Goal: Navigation & Orientation: Find specific page/section

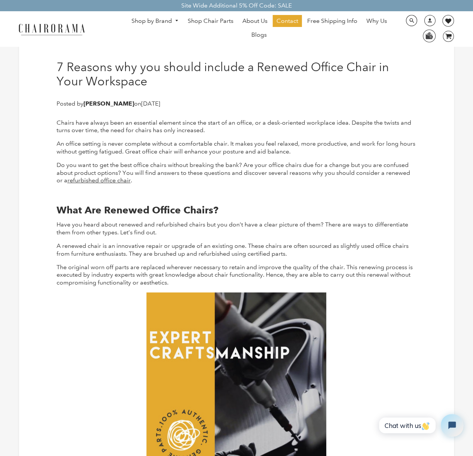
click at [178, 23] on span "DesktopNavigation" at bounding box center [175, 20] width 7 height 5
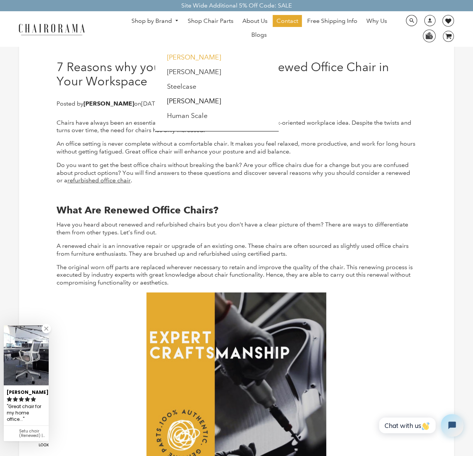
click at [185, 57] on link "[PERSON_NAME]" at bounding box center [194, 57] width 54 height 8
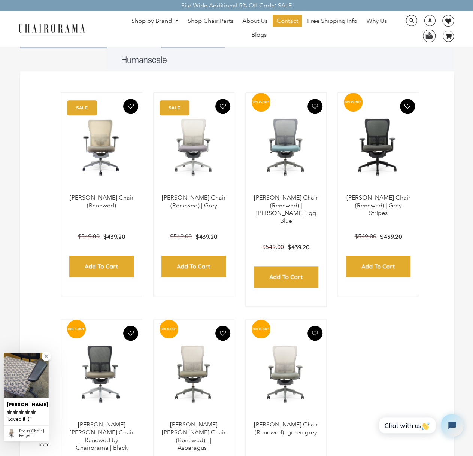
scroll to position [112, 0]
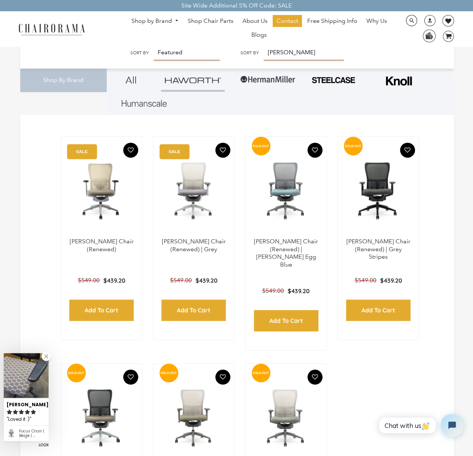
click at [176, 23] on span "DesktopNavigation" at bounding box center [175, 20] width 7 height 5
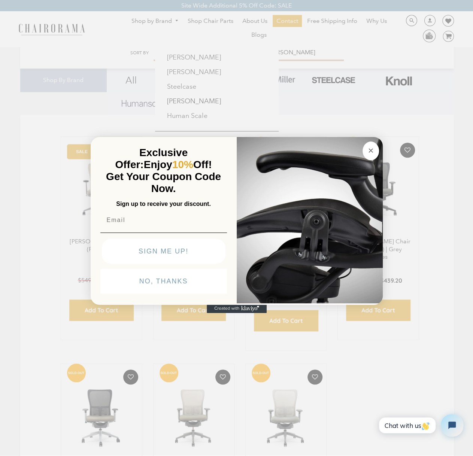
click at [373, 152] on circle "Close dialog" at bounding box center [370, 150] width 9 height 9
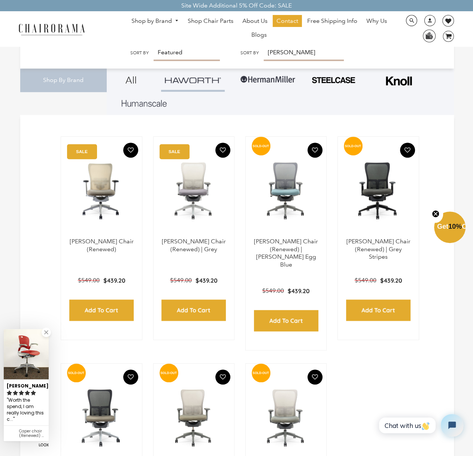
click at [177, 22] on span "DesktopNavigation" at bounding box center [175, 20] width 7 height 5
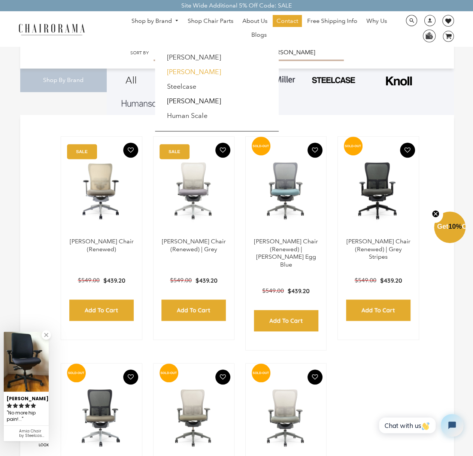
click at [189, 73] on link "[PERSON_NAME]" at bounding box center [194, 72] width 54 height 8
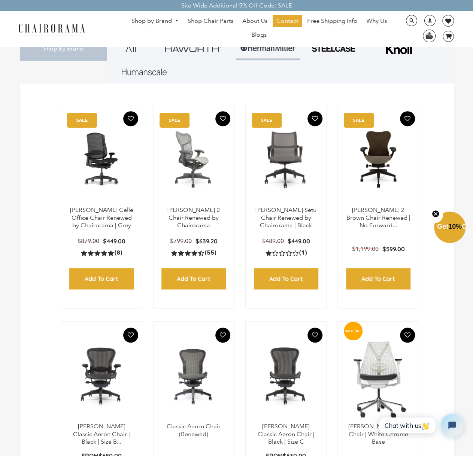
scroll to position [187, 0]
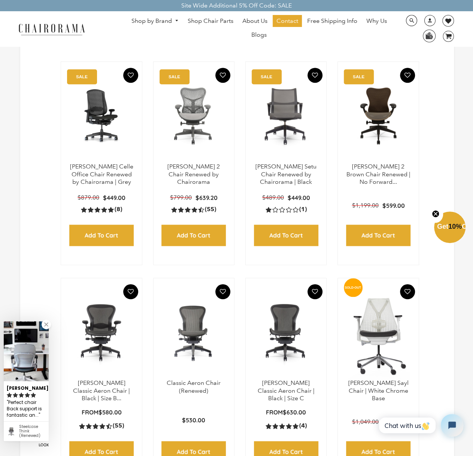
click at [436, 215] on circle "Close teaser" at bounding box center [435, 214] width 7 height 7
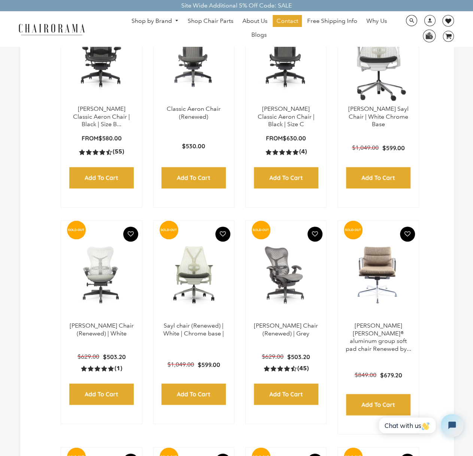
scroll to position [450, 0]
